Goal: Information Seeking & Learning: Check status

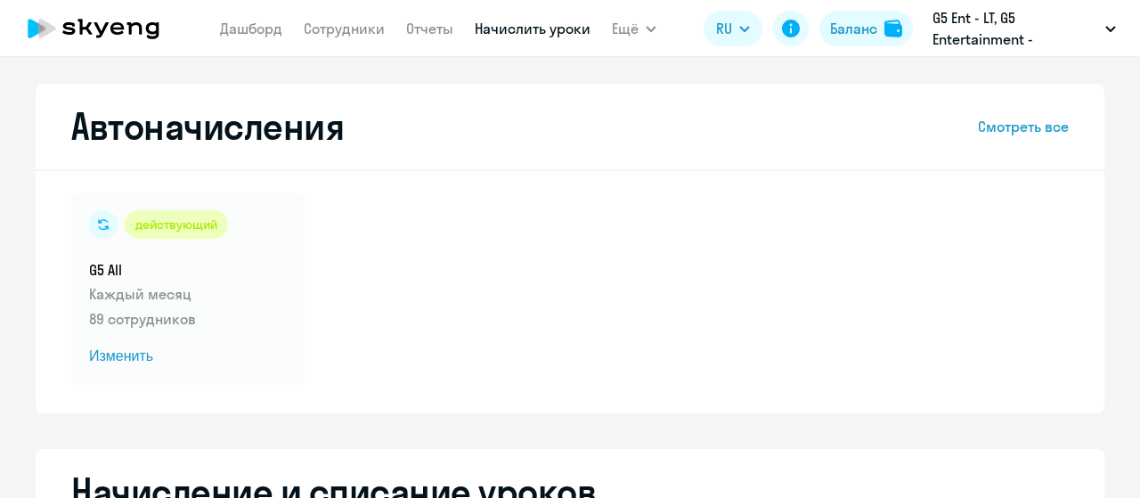
select select "10"
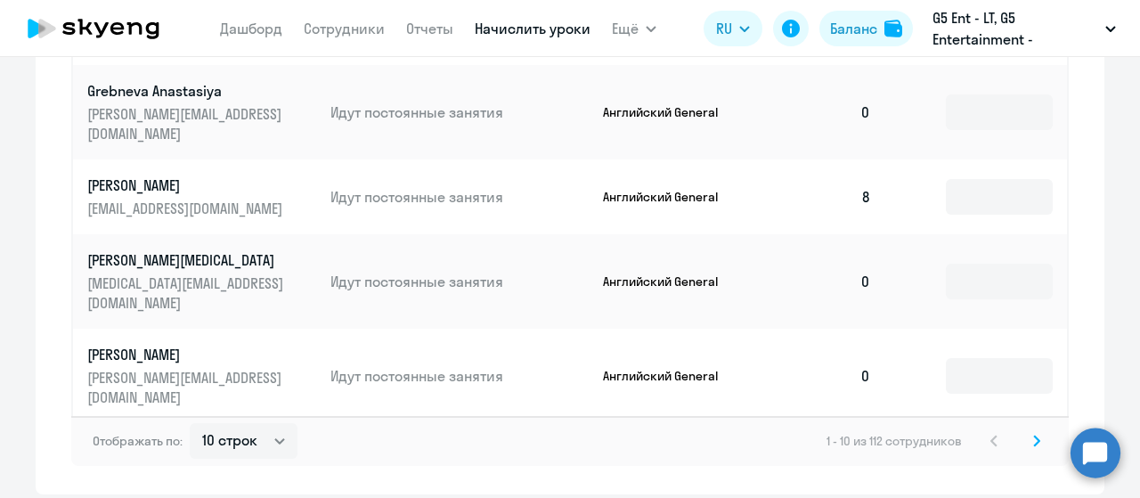
scroll to position [1254, 0]
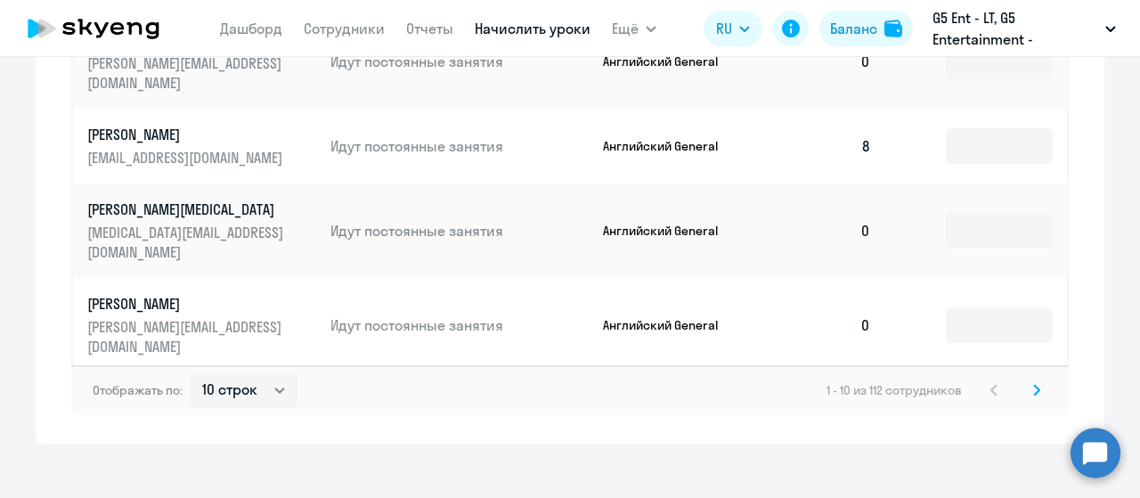
click at [1033, 384] on icon at bounding box center [1036, 390] width 7 height 12
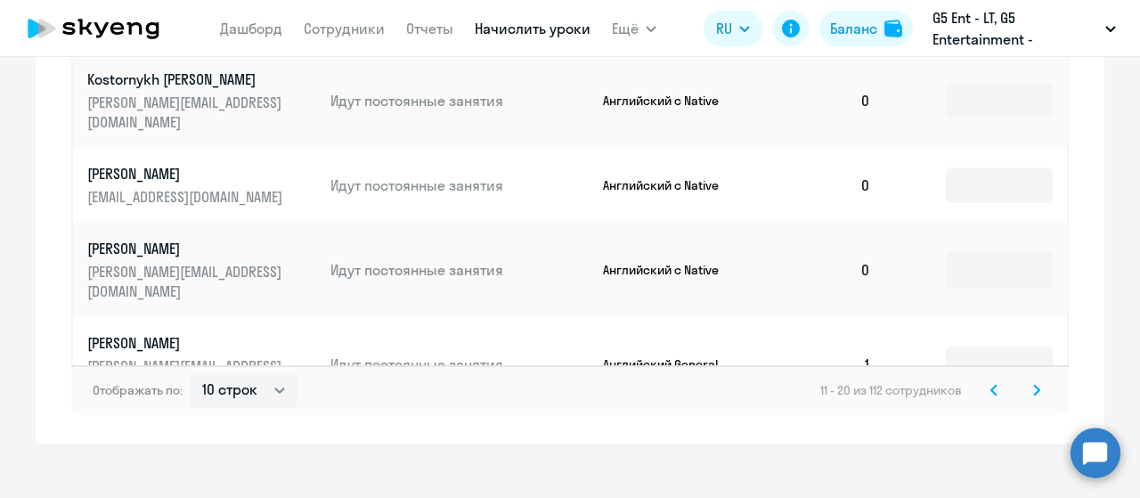
click at [1026, 380] on svg-icon at bounding box center [1036, 390] width 21 height 21
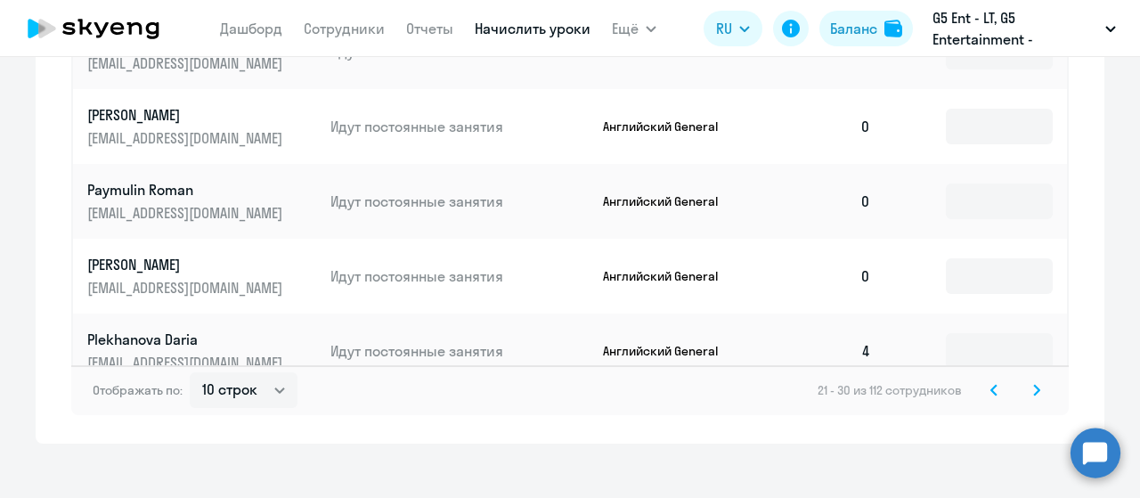
click at [1028, 380] on svg-icon at bounding box center [1036, 390] width 21 height 21
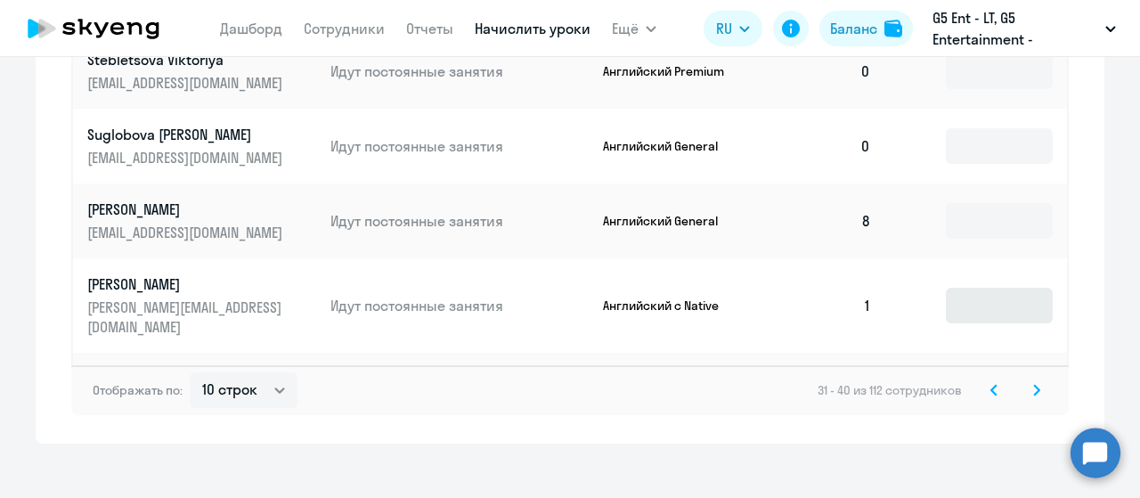
scroll to position [1222, 0]
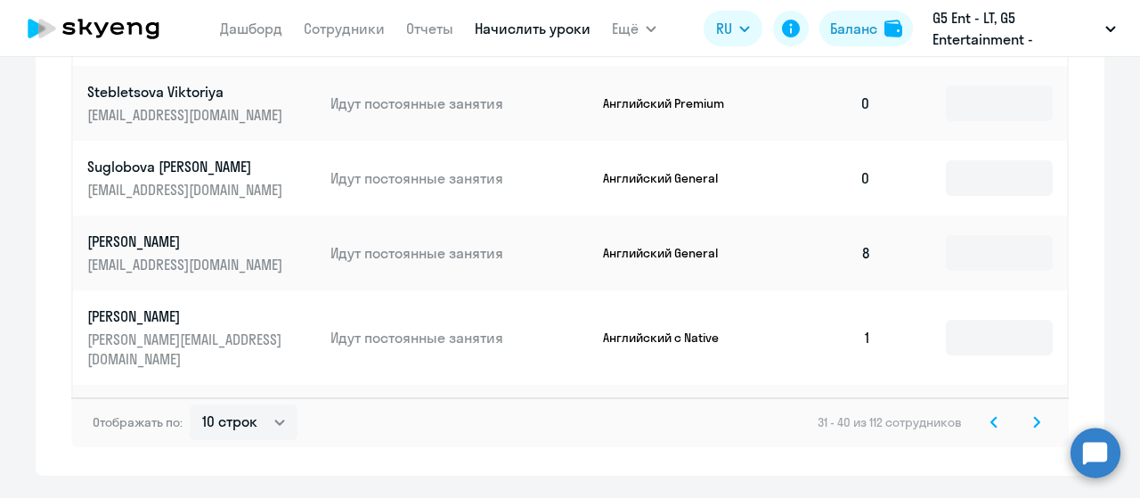
click at [1033, 416] on icon at bounding box center [1036, 422] width 7 height 12
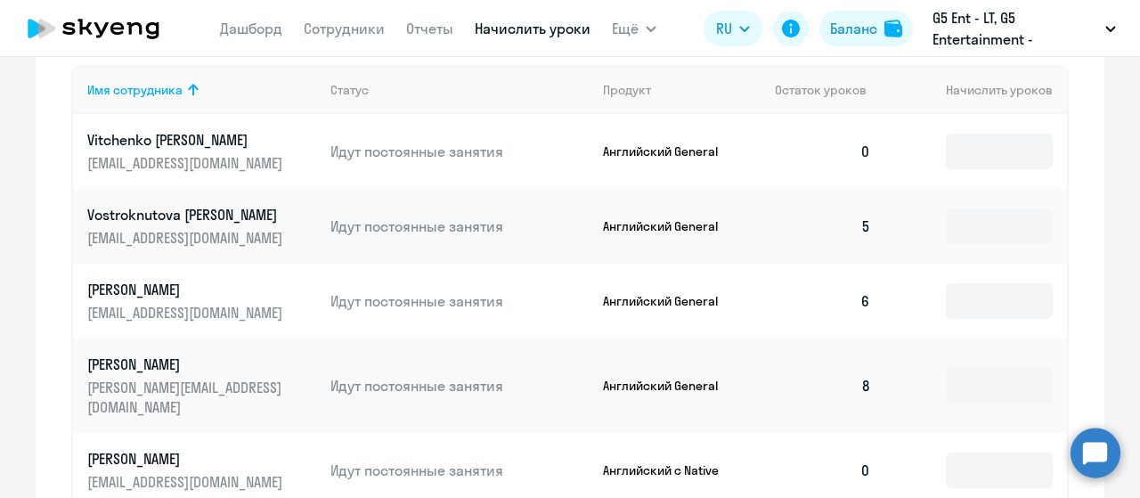
scroll to position [741, 0]
drag, startPoint x: 853, startPoint y: 225, endPoint x: 909, endPoint y: 229, distance: 56.2
click at [909, 229] on tr "Vostroknutova Tatiana [EMAIL_ADDRESS][DOMAIN_NAME] Идут постоянные занятия Англ…" at bounding box center [570, 226] width 994 height 75
click at [909, 229] on td at bounding box center [977, 226] width 182 height 75
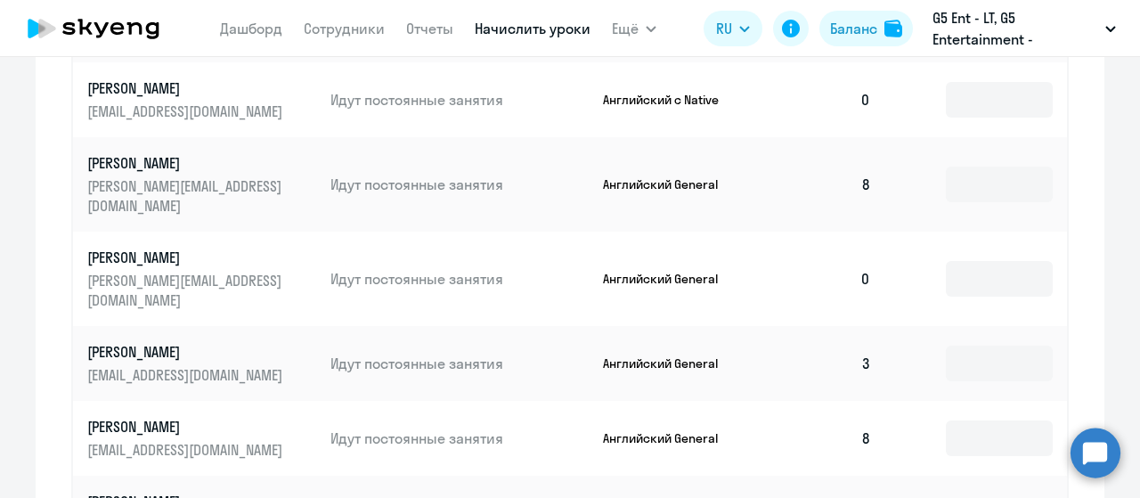
scroll to position [1254, 0]
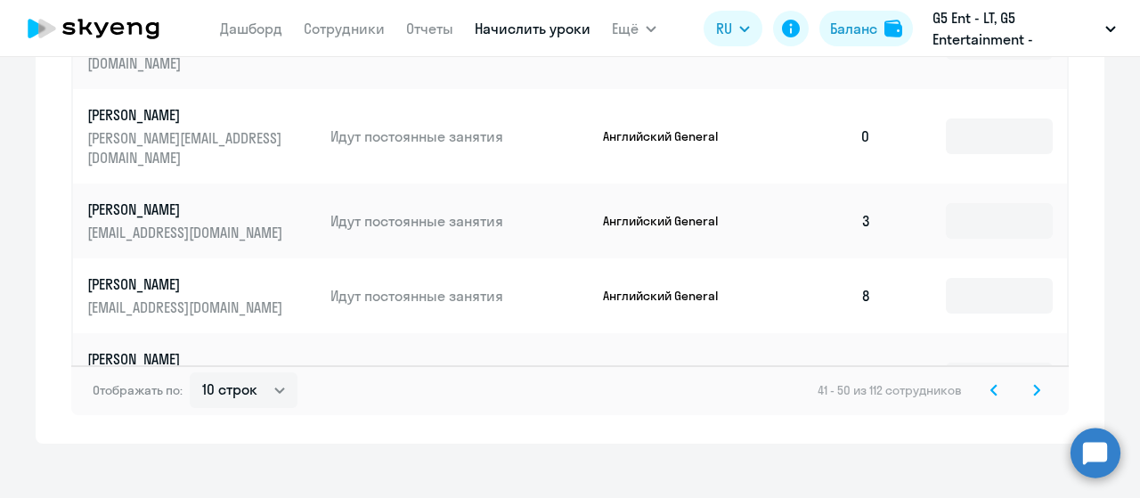
click at [1025, 385] on div "Отображать по: 10 строк 30 строк 50 строк 41 - 50 из 112 сотрудников" at bounding box center [570, 390] width 998 height 50
click at [1033, 384] on icon at bounding box center [1036, 390] width 7 height 12
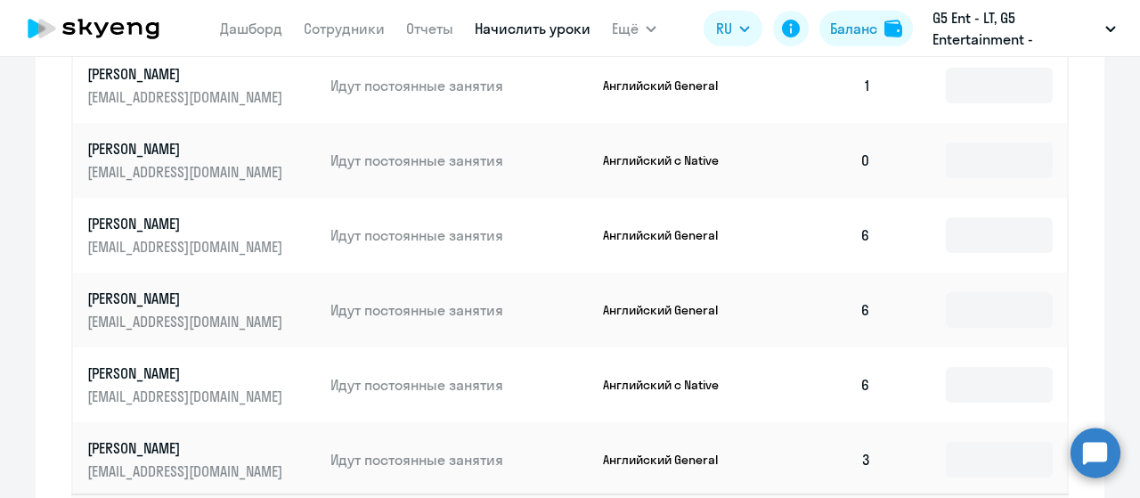
scroll to position [1114, 0]
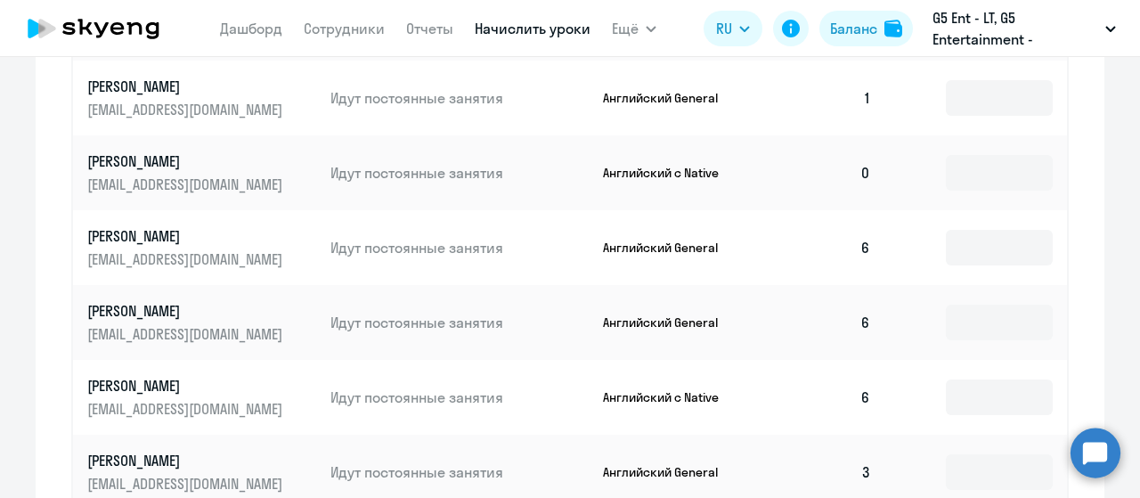
click at [148, 376] on p "[PERSON_NAME]" at bounding box center [187, 386] width 200 height 20
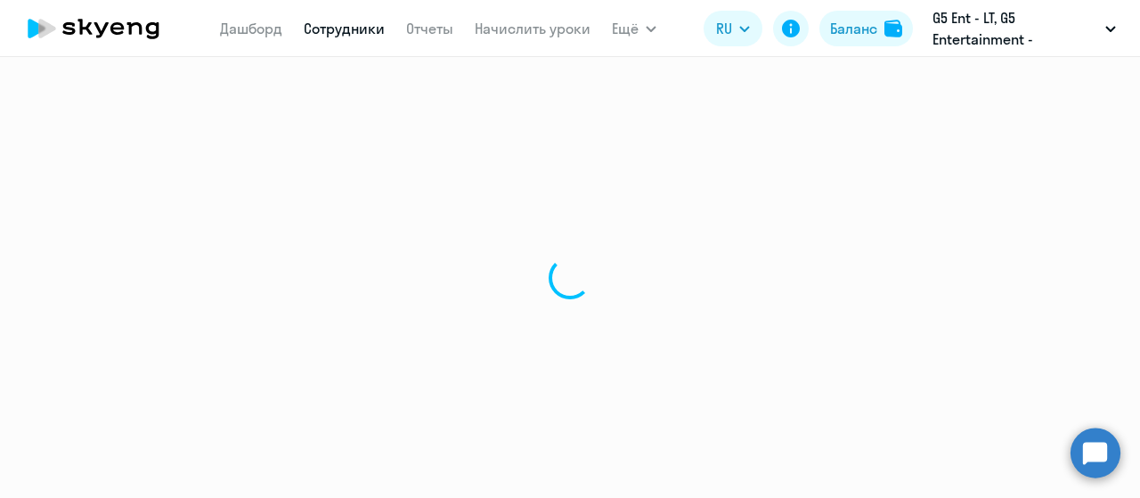
select select "english"
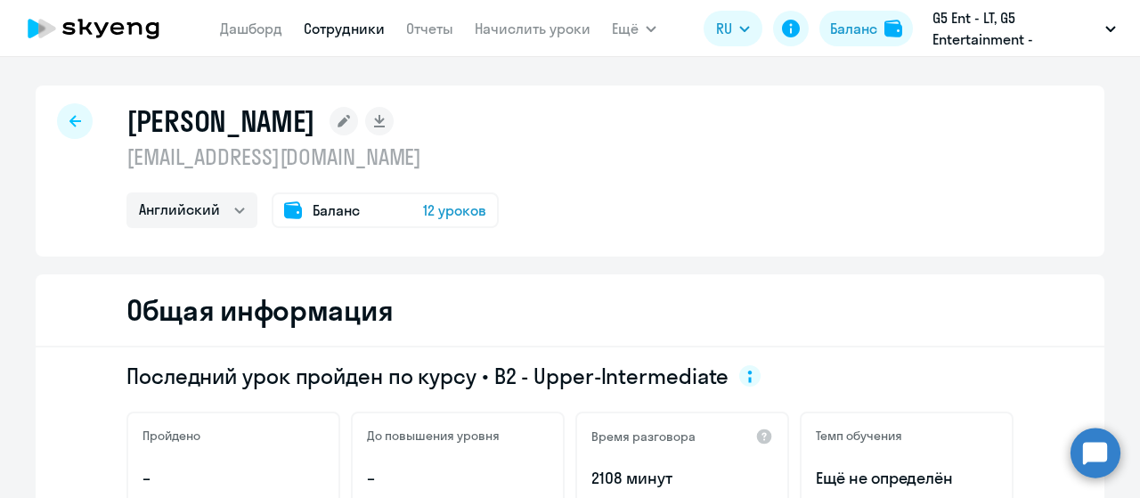
click at [460, 220] on span "12 уроков" at bounding box center [454, 210] width 63 height 21
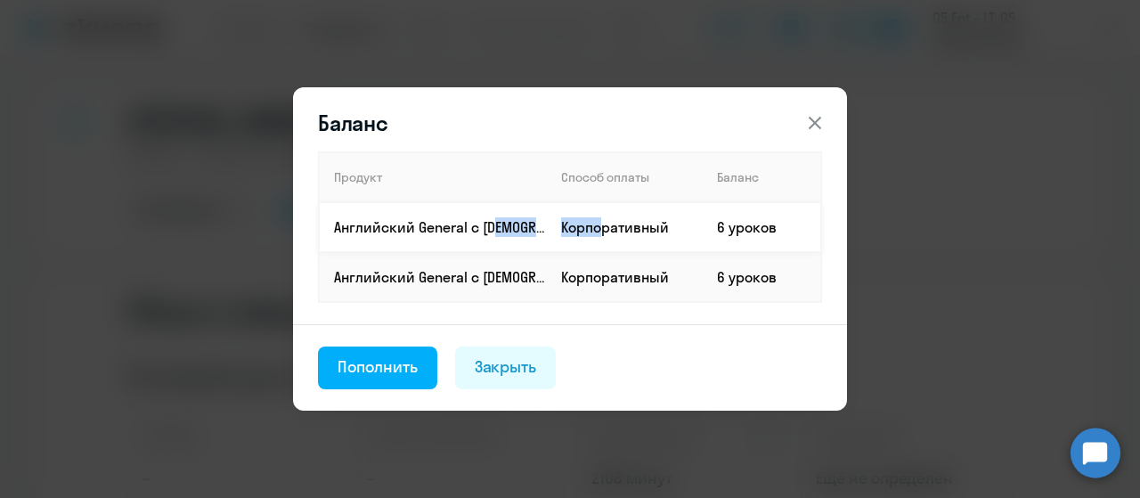
drag, startPoint x: 490, startPoint y: 224, endPoint x: 596, endPoint y: 222, distance: 106.0
click at [596, 222] on tr "Английский General с [DEMOGRAPHIC_DATA] преподавателем Корпоративный 6 уроков" at bounding box center [570, 227] width 502 height 50
click at [596, 222] on td "Корпоративный" at bounding box center [625, 227] width 156 height 50
click at [827, 118] on button at bounding box center [815, 123] width 36 height 36
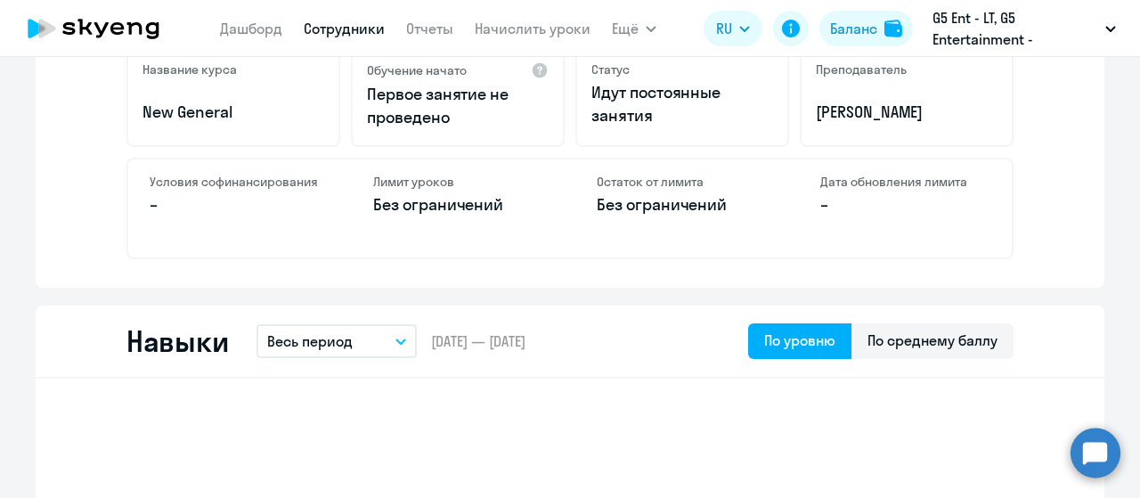
scroll to position [566, 0]
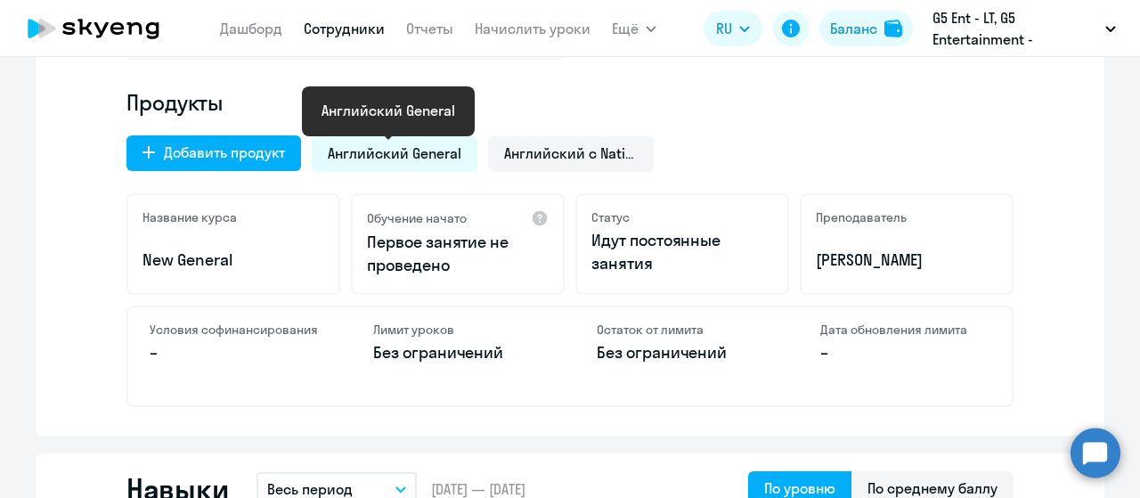
click at [423, 151] on span "Английский General" at bounding box center [395, 153] width 134 height 20
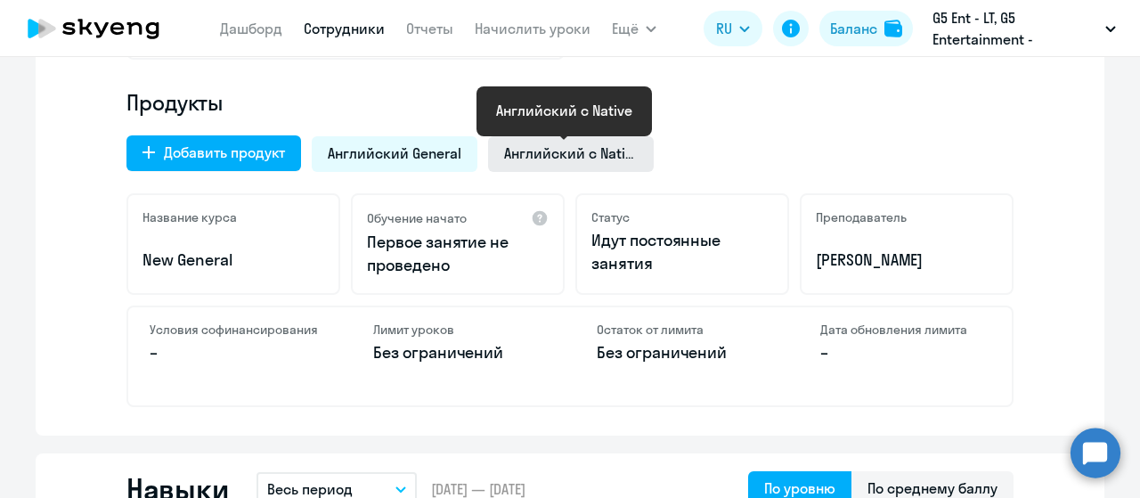
click at [552, 146] on span "Английский с Native" at bounding box center [571, 153] width 134 height 20
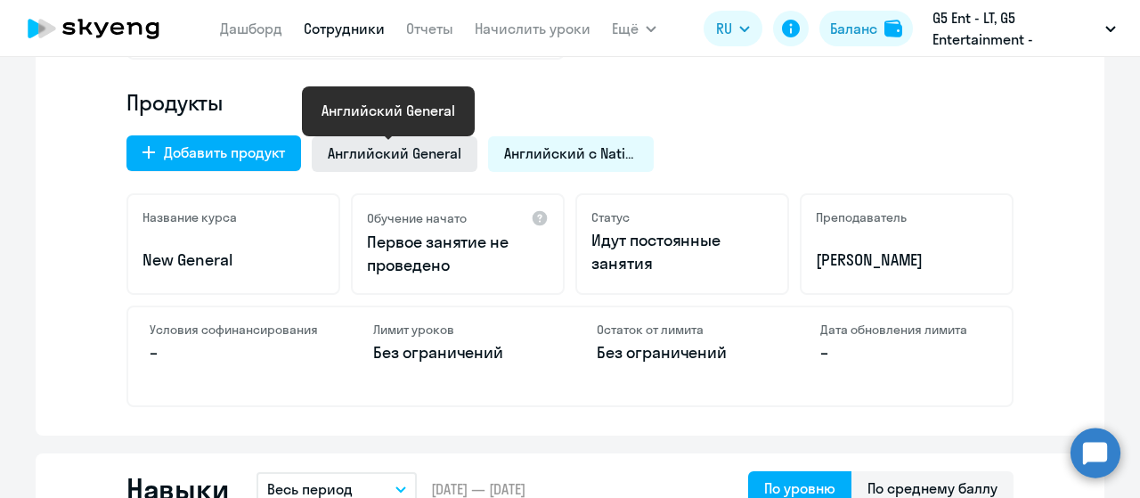
click at [409, 160] on span "Английский General" at bounding box center [395, 153] width 134 height 20
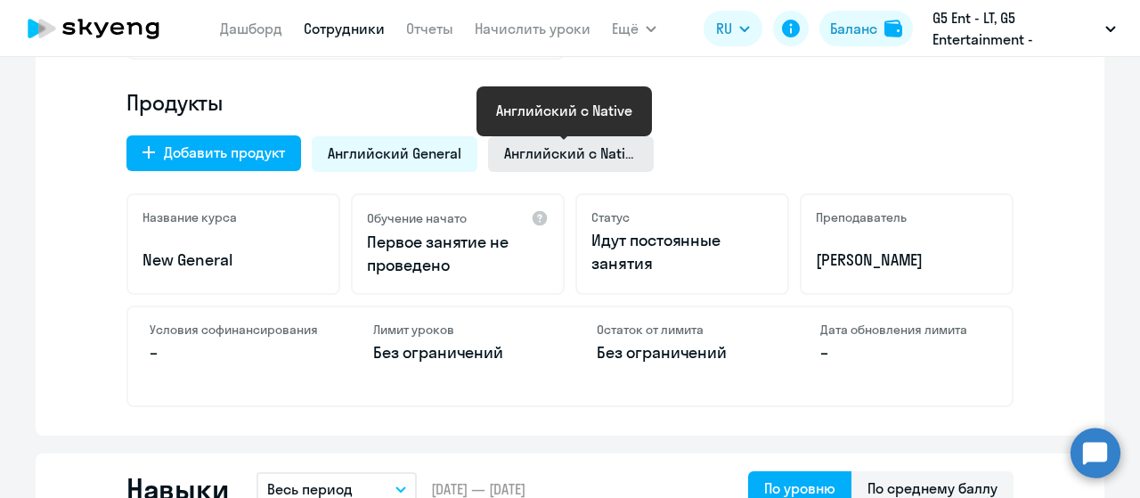
click at [543, 152] on span "Английский с Native" at bounding box center [571, 153] width 134 height 20
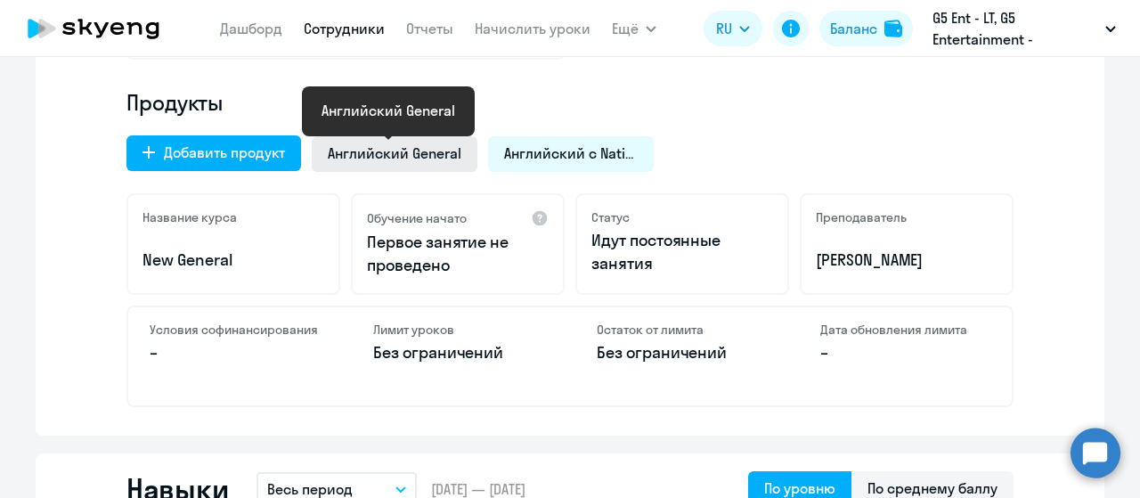
click at [420, 146] on span "Английский General" at bounding box center [395, 153] width 134 height 20
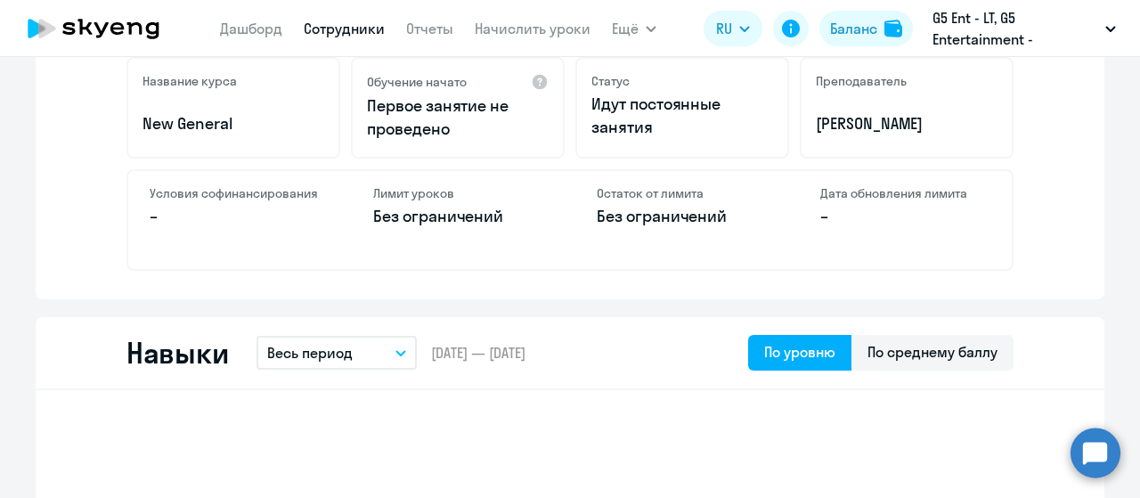
scroll to position [529, 0]
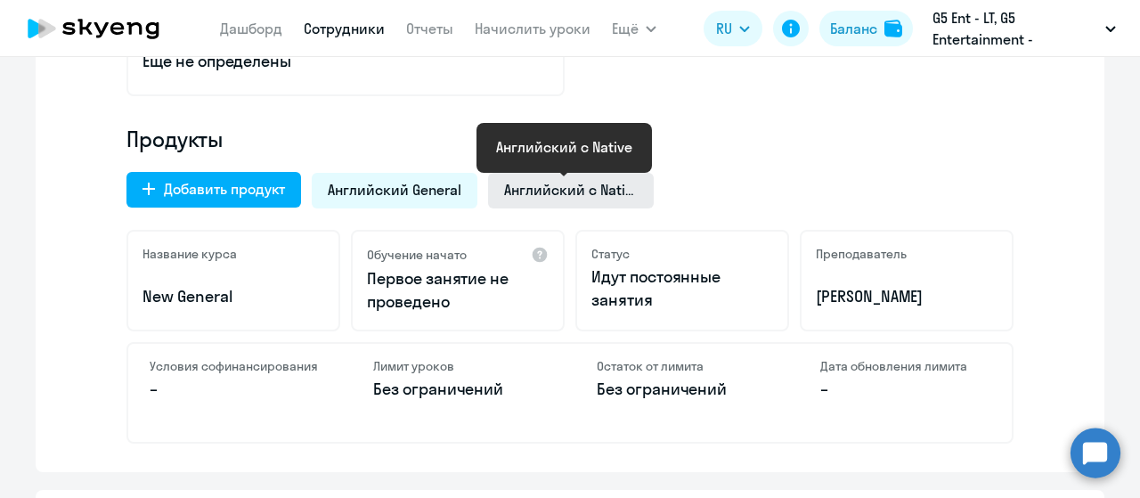
click at [600, 184] on span "Английский с Native" at bounding box center [571, 190] width 134 height 20
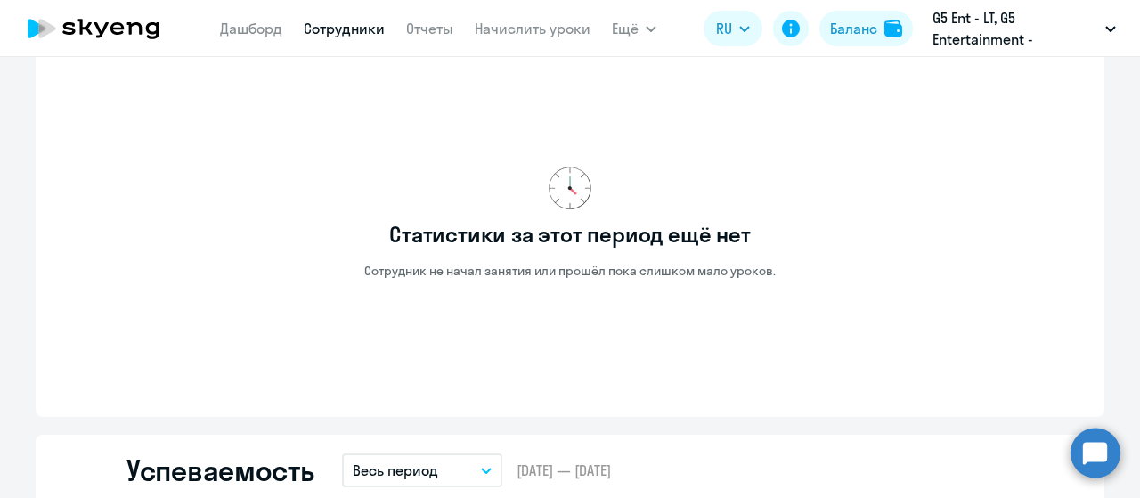
scroll to position [1036, 0]
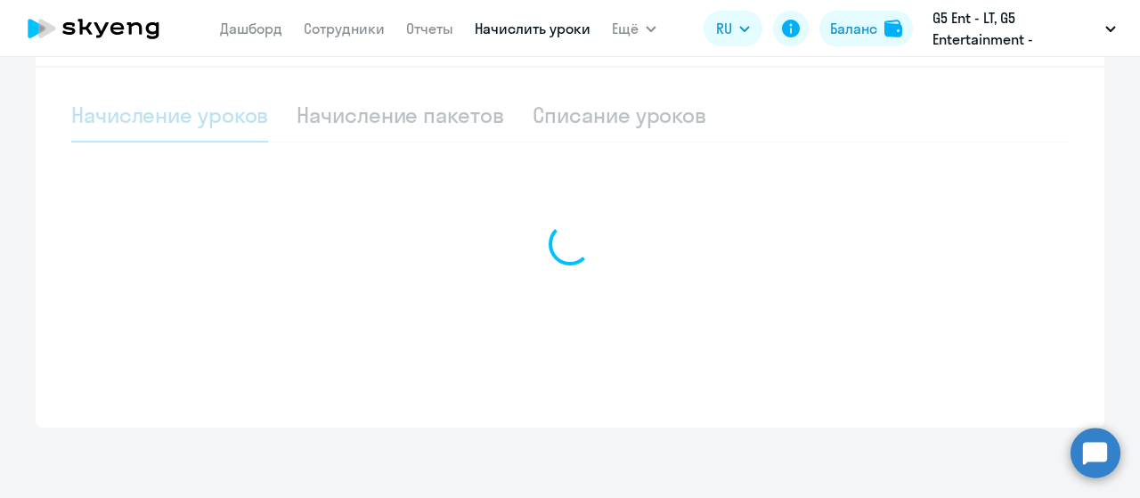
scroll to position [469, 0]
select select "10"
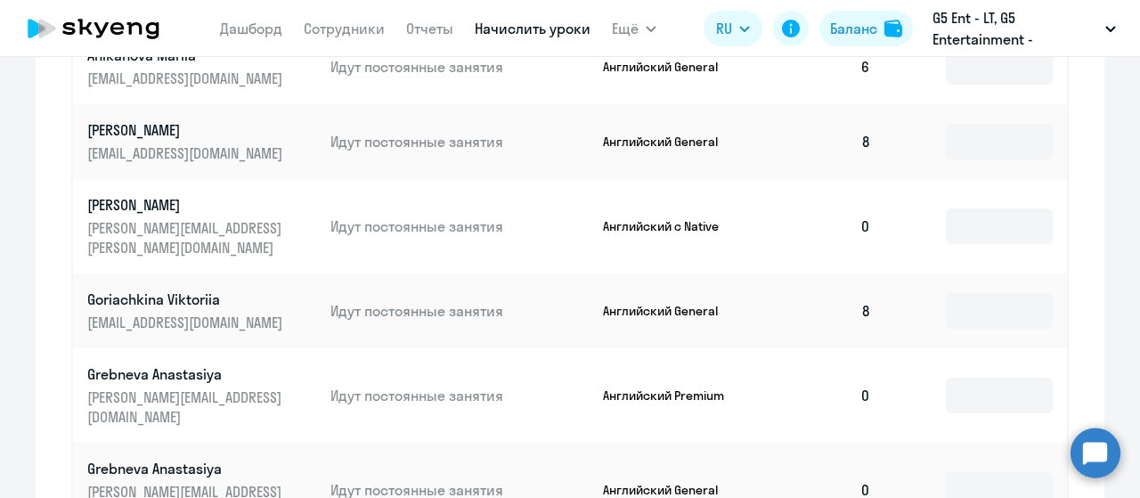
scroll to position [824, 0]
click at [156, 208] on p "[PERSON_NAME]" at bounding box center [187, 207] width 200 height 20
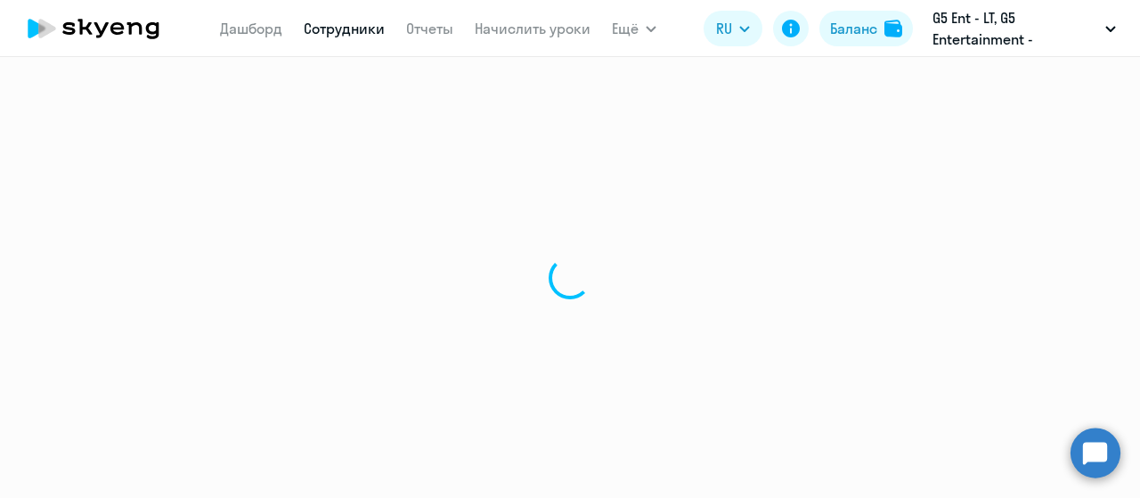
select select "english"
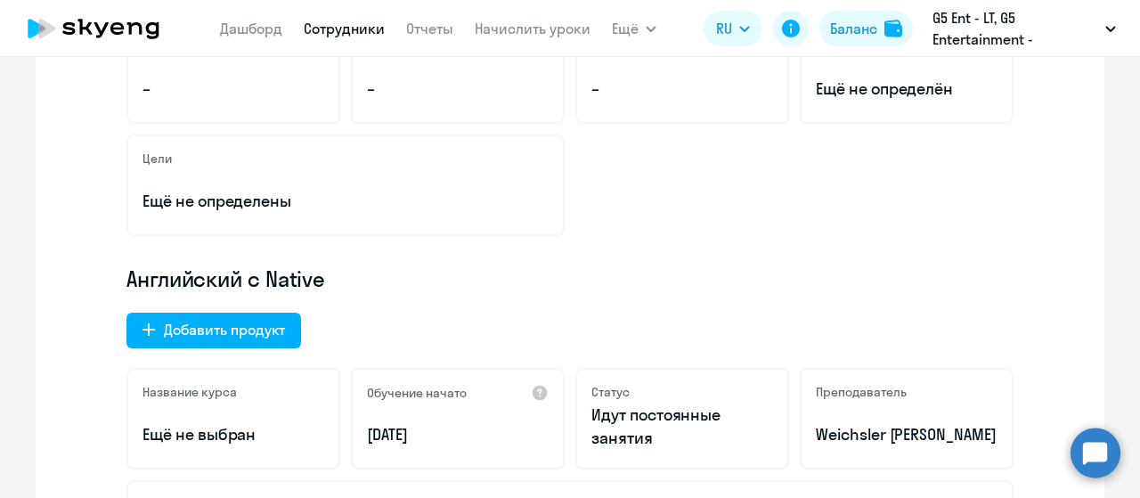
scroll to position [336, 0]
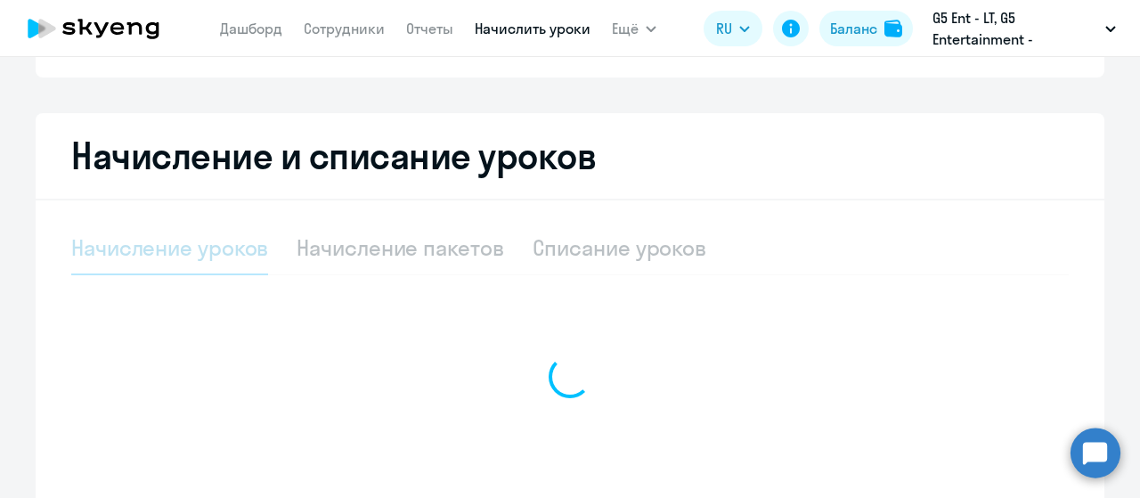
scroll to position [409, 0]
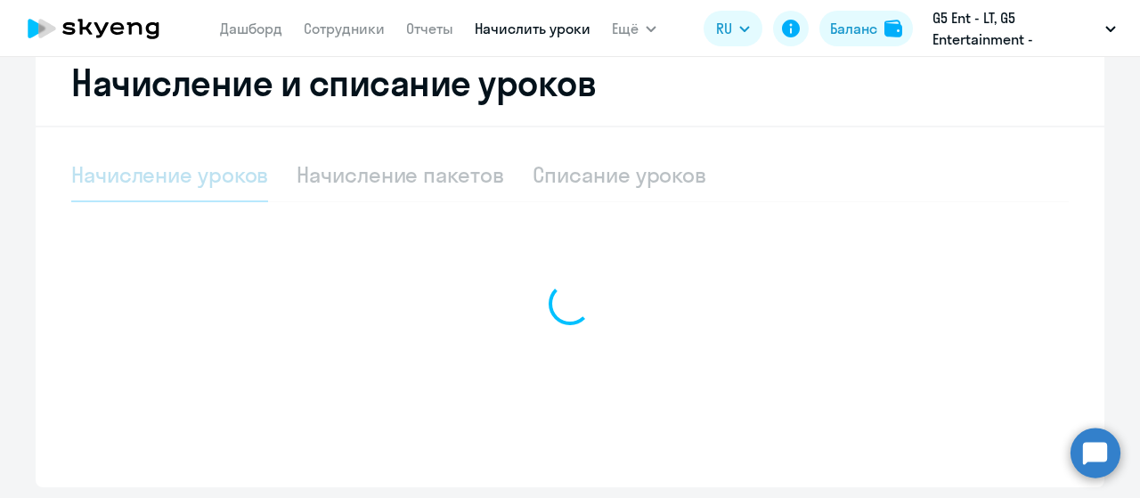
select select "10"
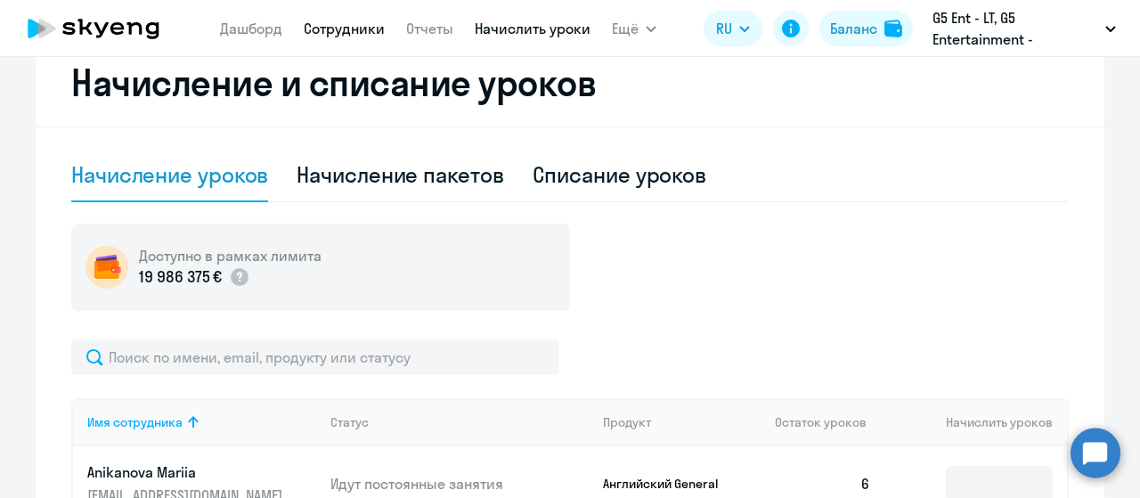
click at [325, 27] on link "Сотрудники" at bounding box center [344, 29] width 81 height 18
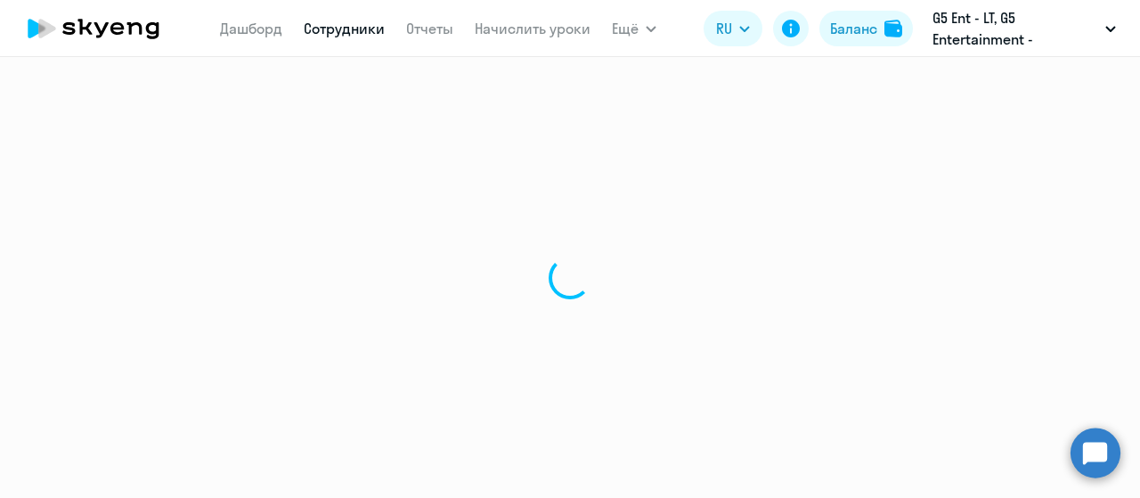
select select "30"
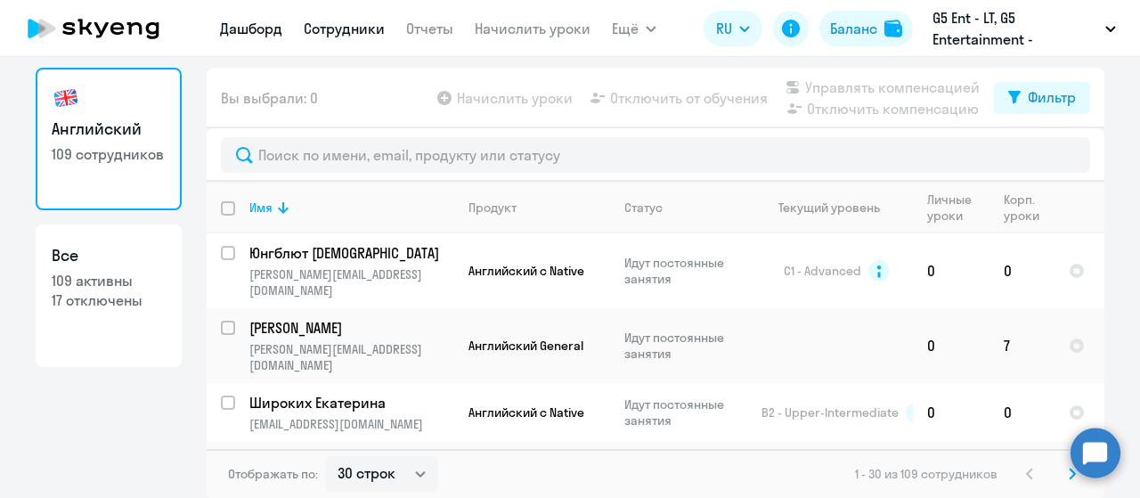
click at [253, 35] on link "Дашборд" at bounding box center [251, 29] width 62 height 18
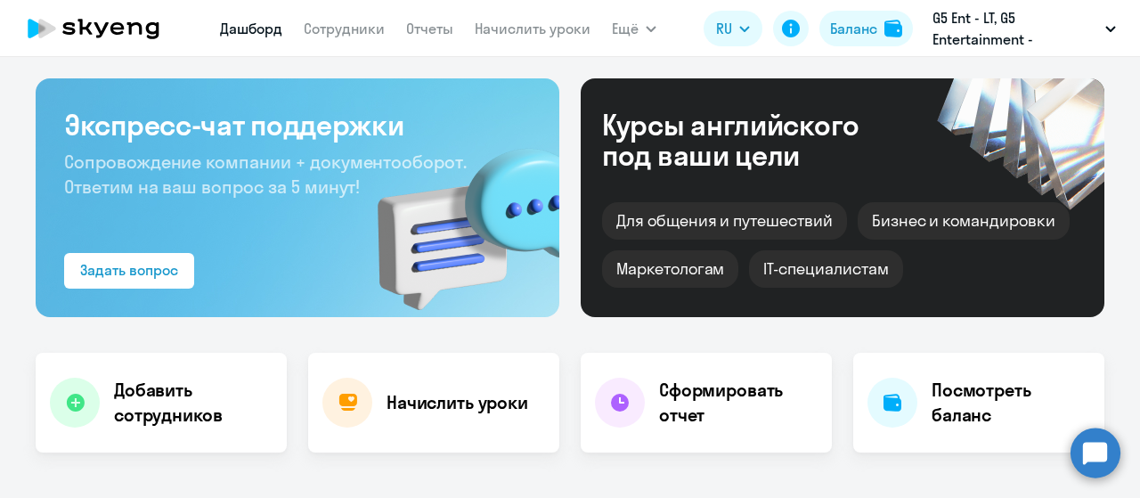
select select "30"
